Goal: Find specific page/section: Find specific page/section

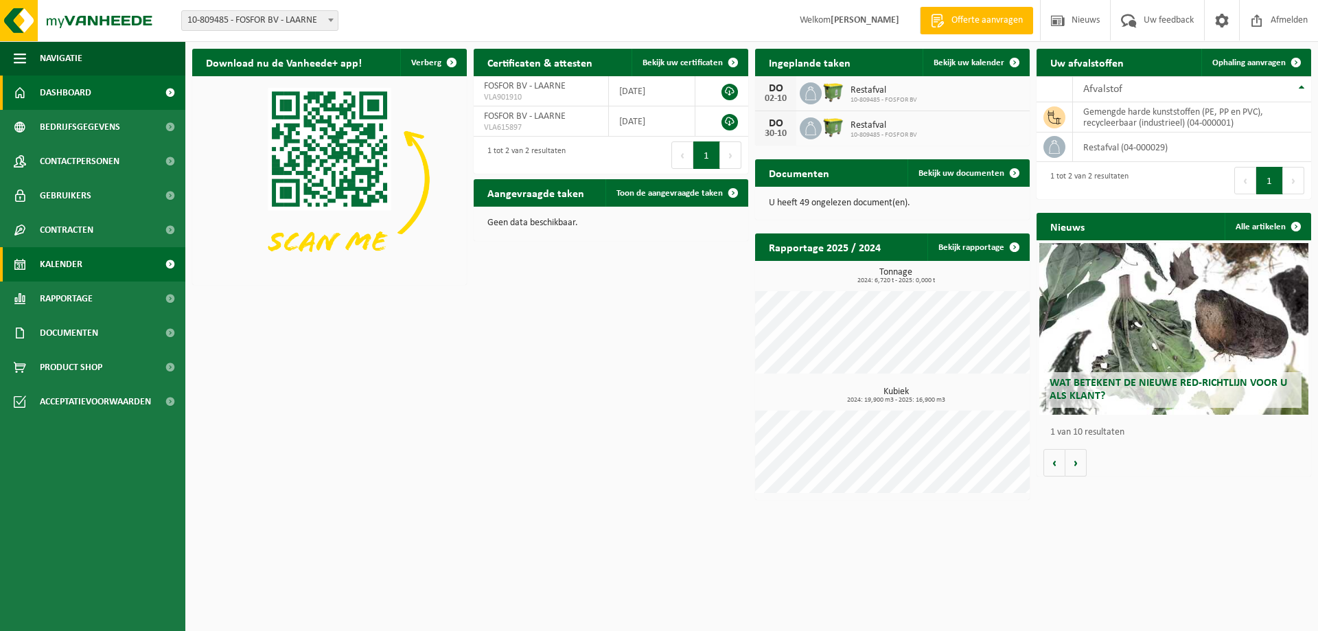
click at [69, 272] on span "Kalender" at bounding box center [61, 264] width 43 height 34
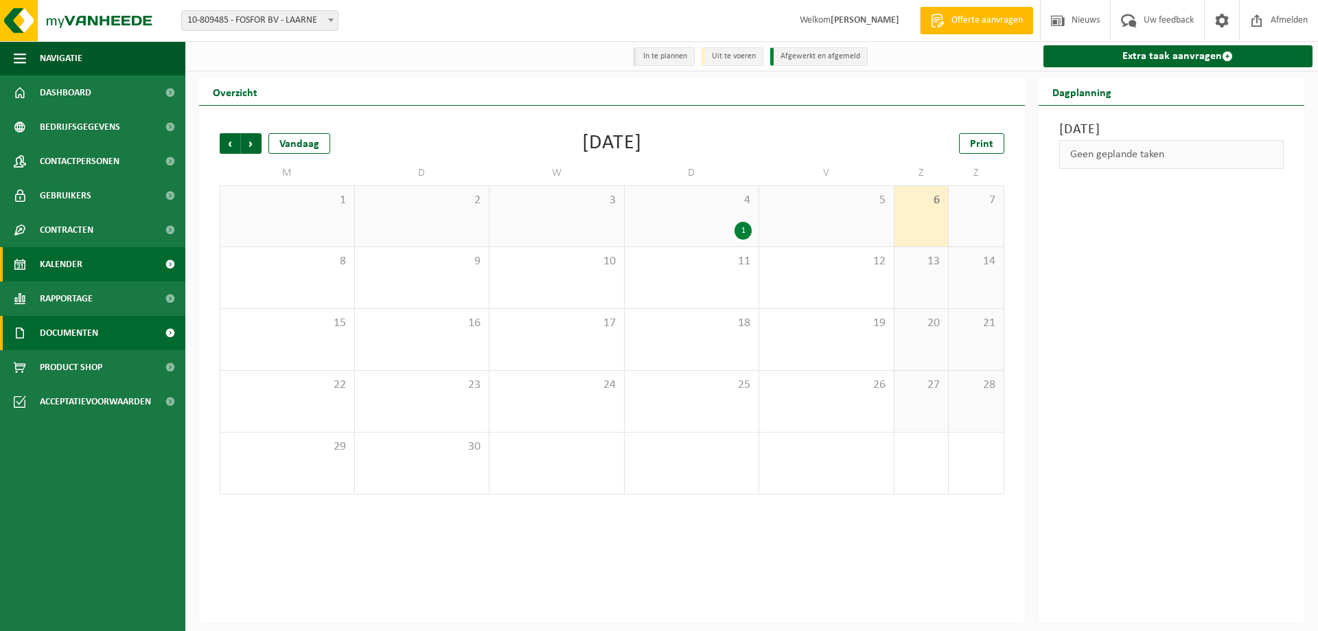
click at [80, 326] on span "Documenten" at bounding box center [69, 333] width 58 height 34
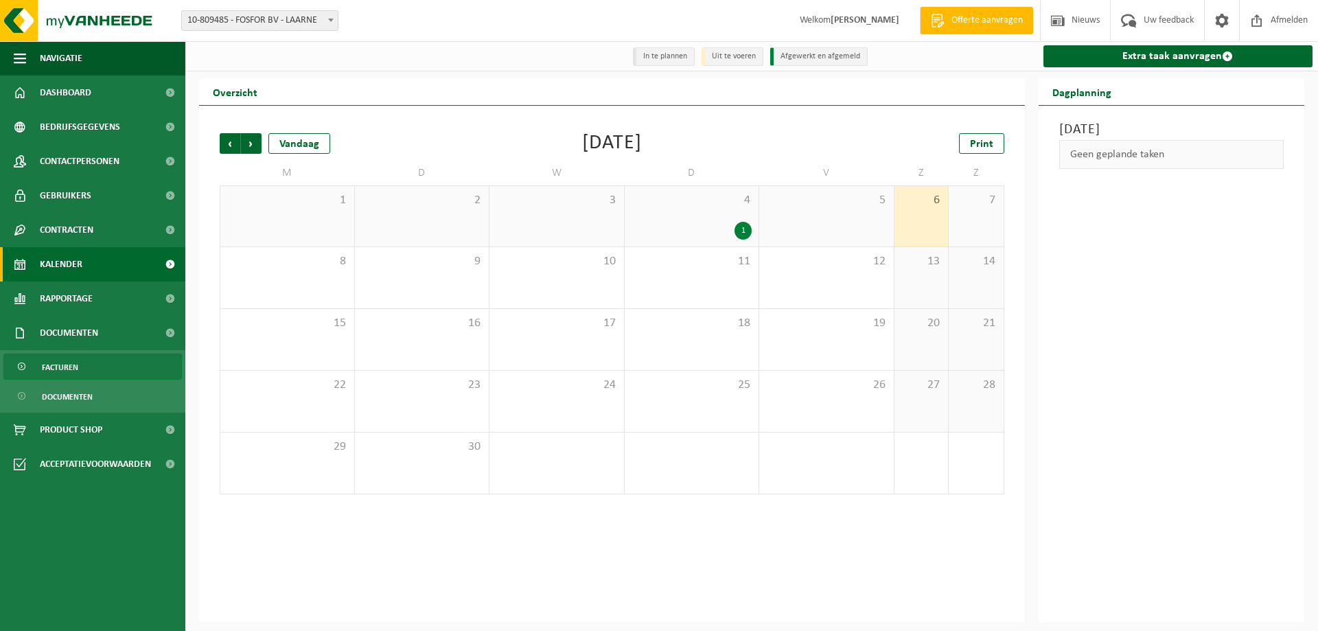
click at [78, 368] on span "Facturen" at bounding box center [60, 367] width 36 height 26
